Goal: Check status: Check status

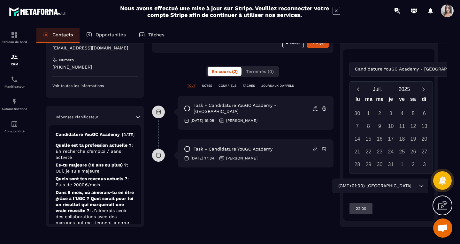
scroll to position [111, 0]
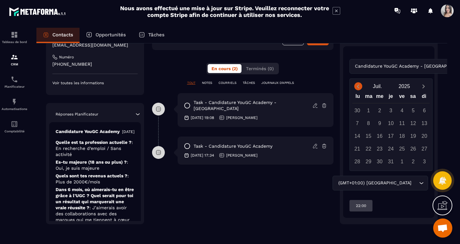
click at [356, 89] on icon "Previous month" at bounding box center [358, 86] width 6 height 6
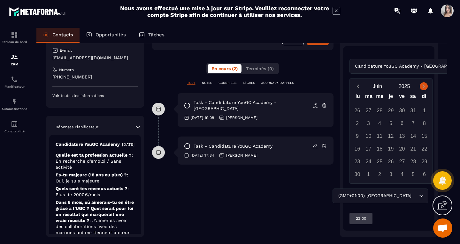
click at [423, 86] on icon "Next month" at bounding box center [423, 86] width 6 height 6
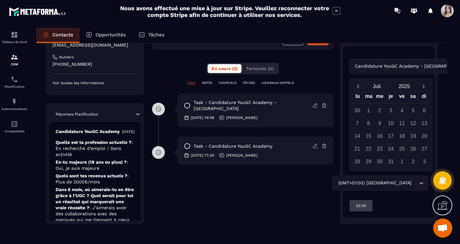
click at [426, 89] on button "Next month" at bounding box center [424, 86] width 12 height 9
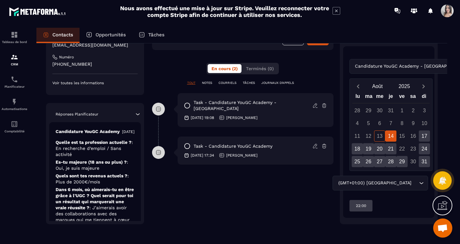
click at [379, 137] on div "13" at bounding box center [379, 136] width 11 height 11
click at [388, 137] on div "14" at bounding box center [390, 136] width 11 height 11
click at [424, 140] on div "17" at bounding box center [423, 136] width 11 height 11
click at [394, 137] on div "14" at bounding box center [390, 136] width 11 height 11
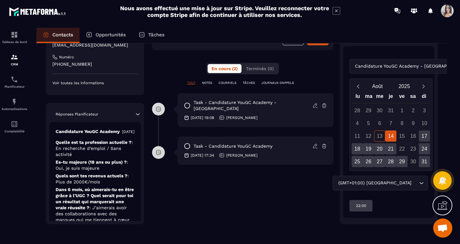
click at [393, 136] on div "14" at bounding box center [390, 136] width 11 height 11
click at [424, 139] on div "17" at bounding box center [423, 136] width 11 height 11
